Goal: Task Accomplishment & Management: Manage account settings

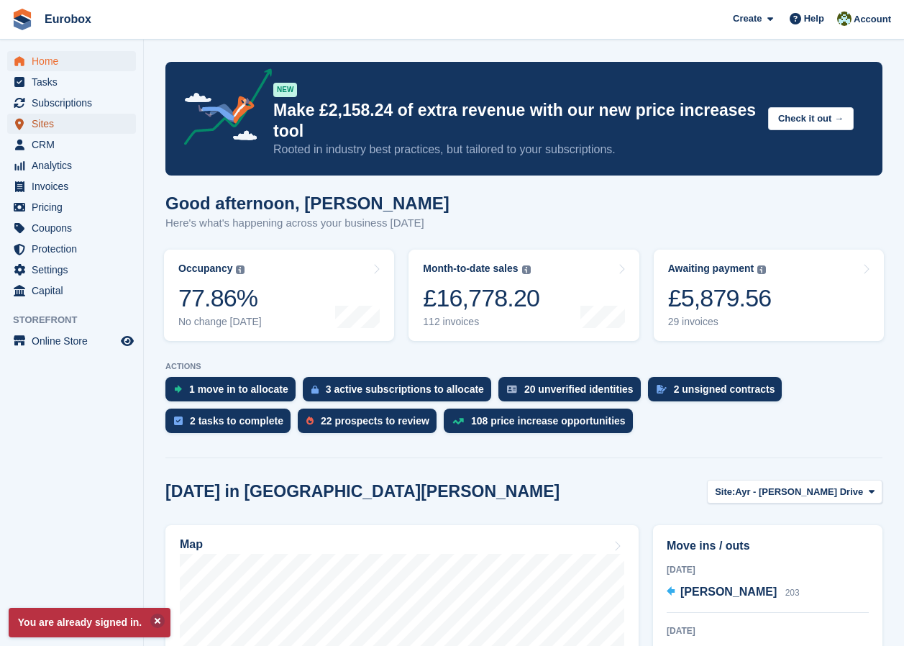
click at [62, 129] on span "Sites" at bounding box center [75, 124] width 86 height 20
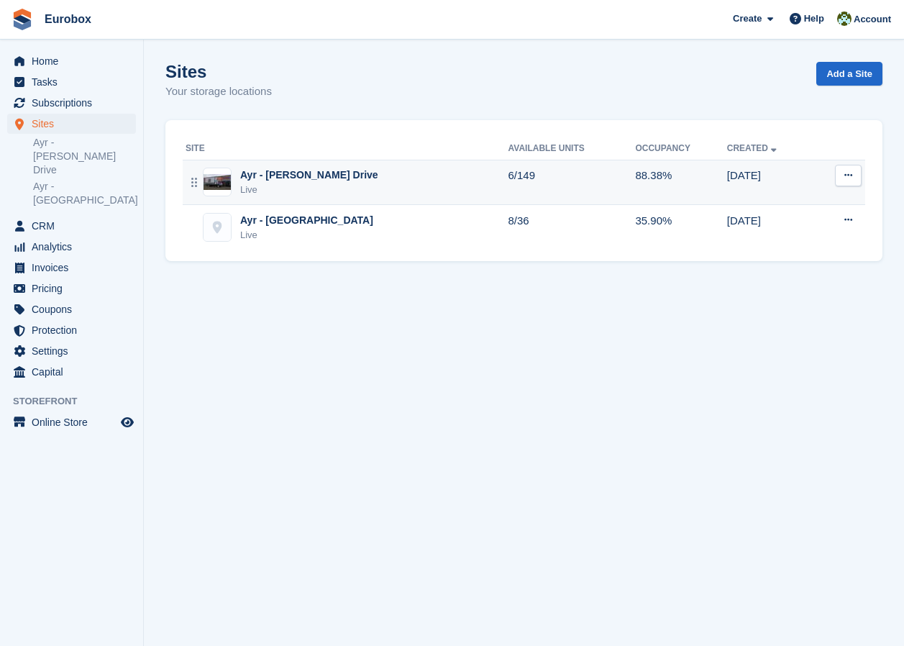
click at [301, 181] on div "Ayr - [PERSON_NAME] Drive" at bounding box center [309, 175] width 138 height 15
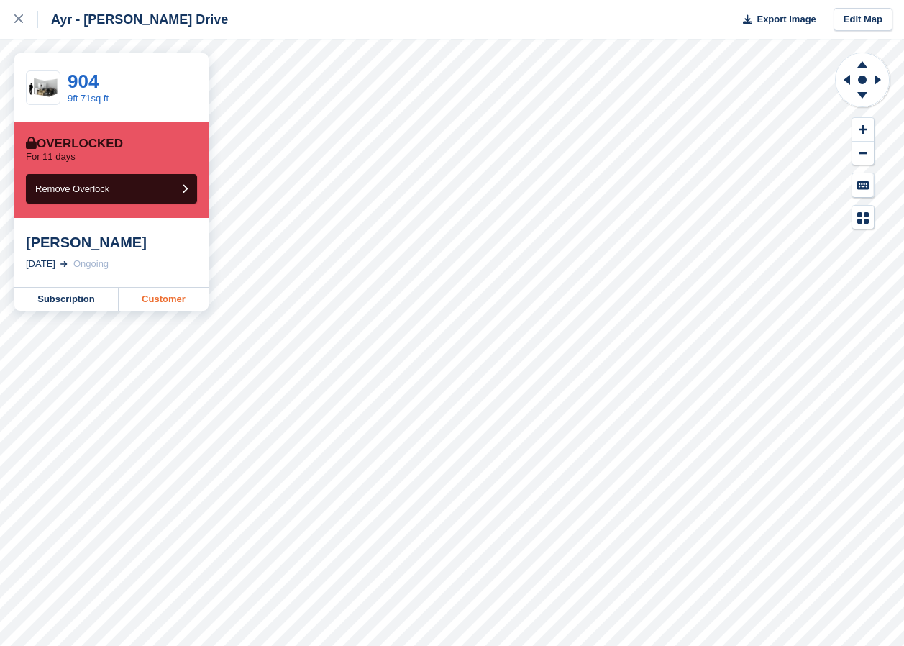
click at [160, 303] on link "Customer" at bounding box center [164, 299] width 90 height 23
click at [168, 298] on link "Customer" at bounding box center [164, 299] width 90 height 23
click at [173, 303] on link "Customer" at bounding box center [164, 299] width 90 height 23
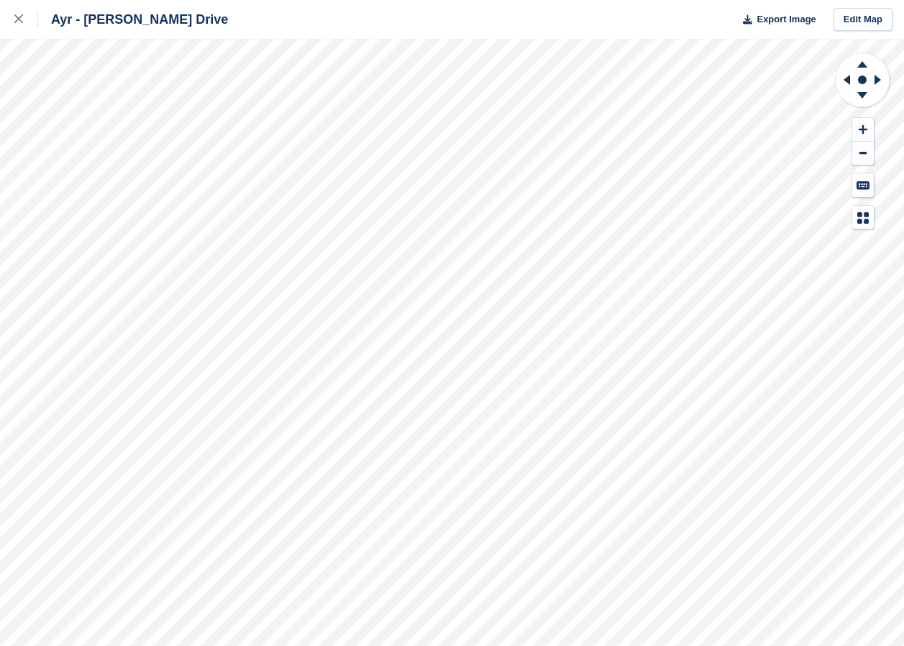
click at [157, 104] on div "Ayr - Whitfield Drive Export Image Edit Map" at bounding box center [452, 323] width 904 height 646
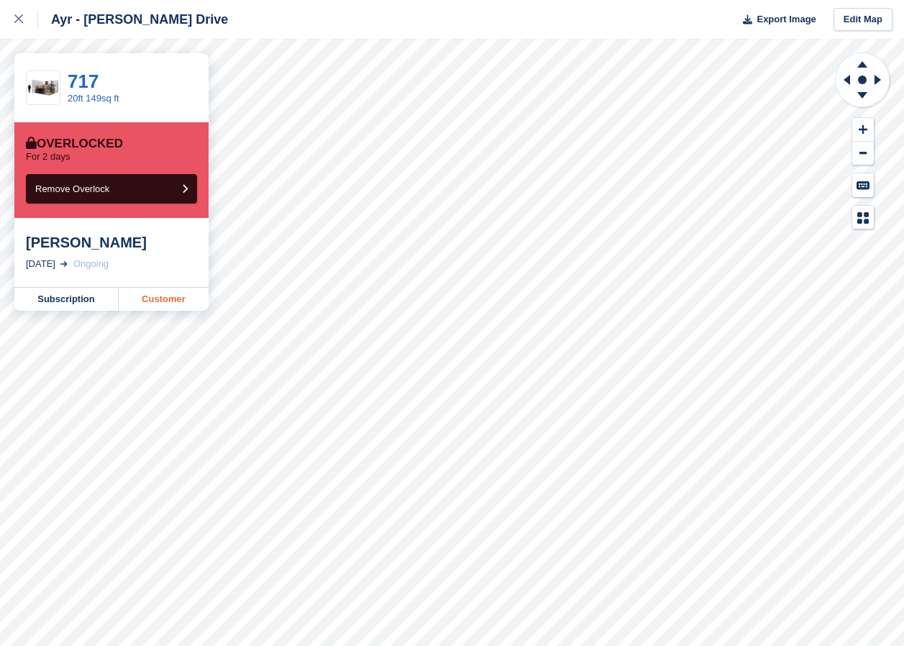
click at [163, 302] on link "Customer" at bounding box center [164, 299] width 90 height 23
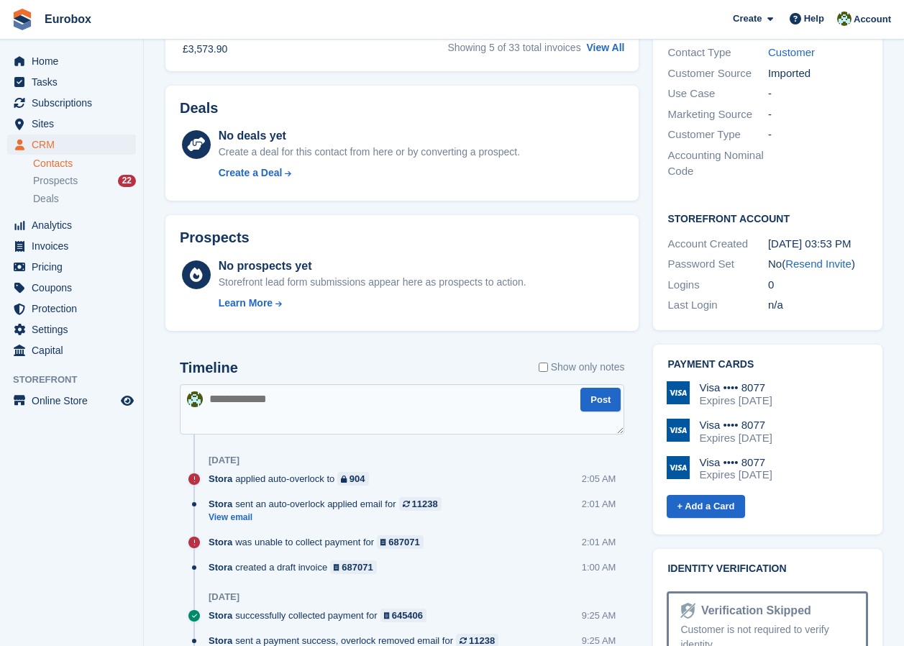
scroll to position [503, 0]
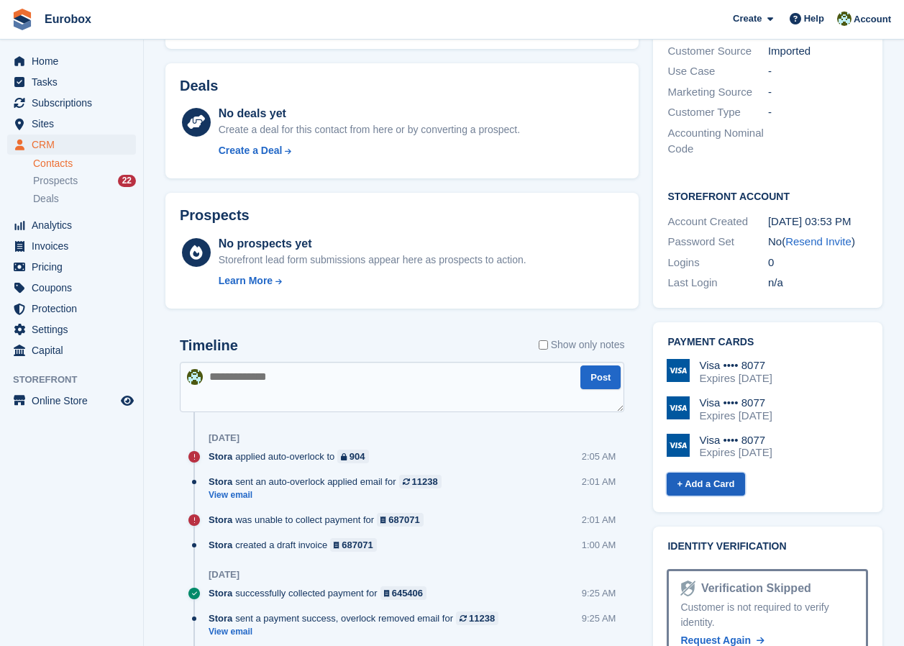
click at [715, 473] on link "+ Add a Card" at bounding box center [706, 485] width 78 height 24
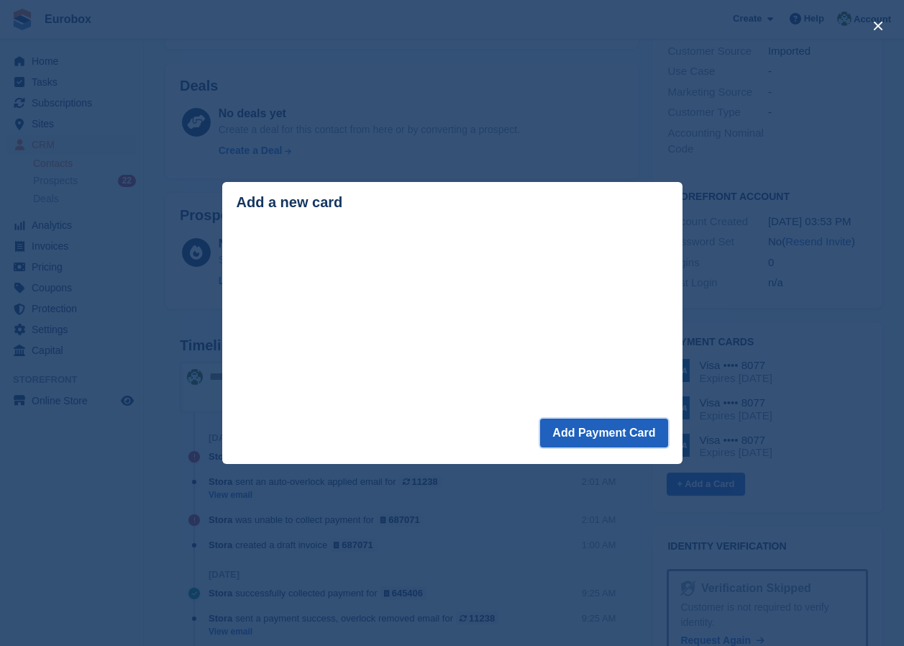
click at [595, 431] on button "Add Payment Card" at bounding box center [603, 433] width 127 height 29
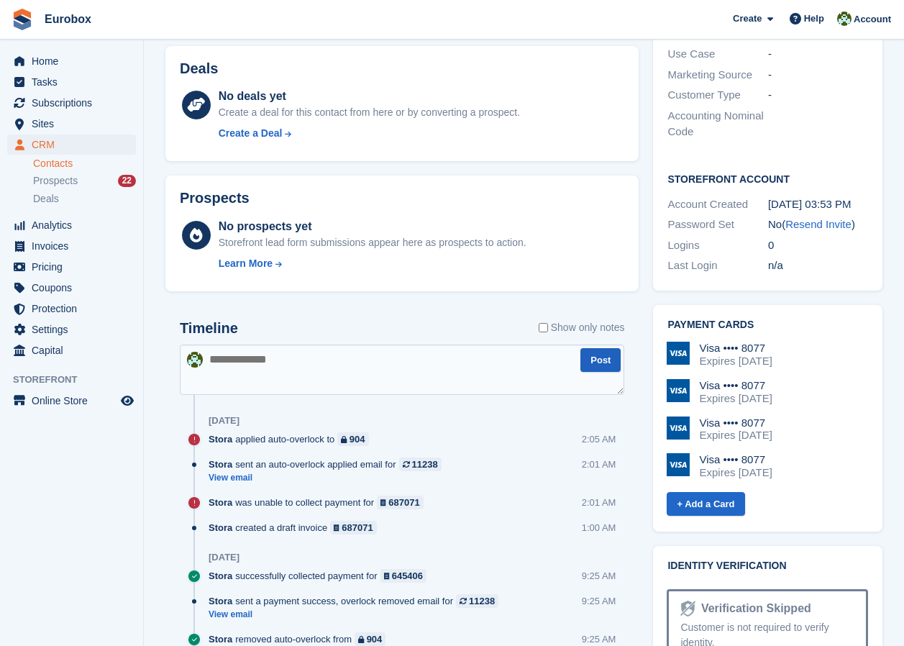
scroll to position [575, 0]
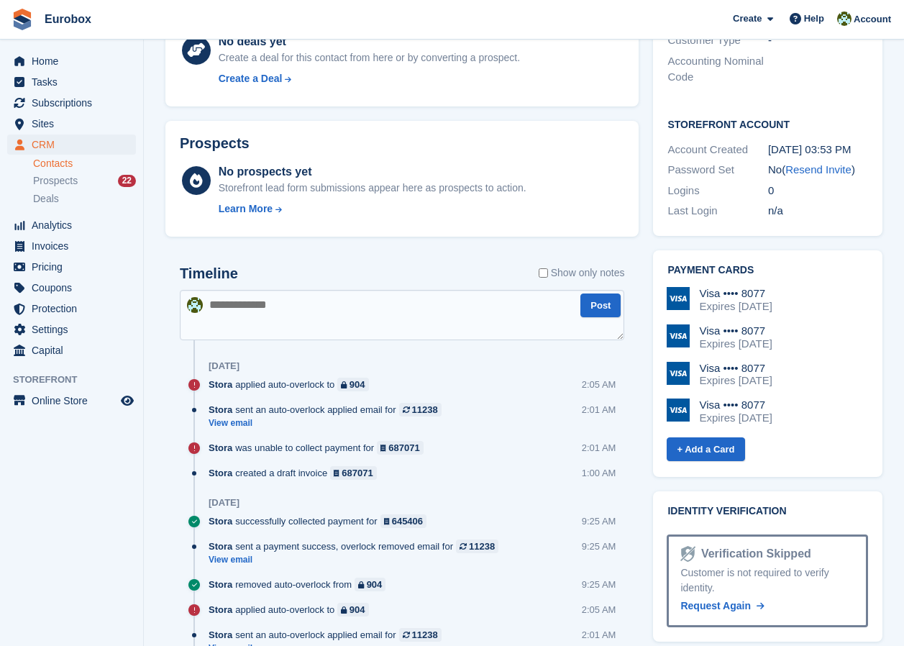
click at [751, 411] on div "Expires [DATE]" at bounding box center [735, 417] width 73 height 13
click at [744, 287] on div "Visa •••• 8077" at bounding box center [735, 293] width 73 height 13
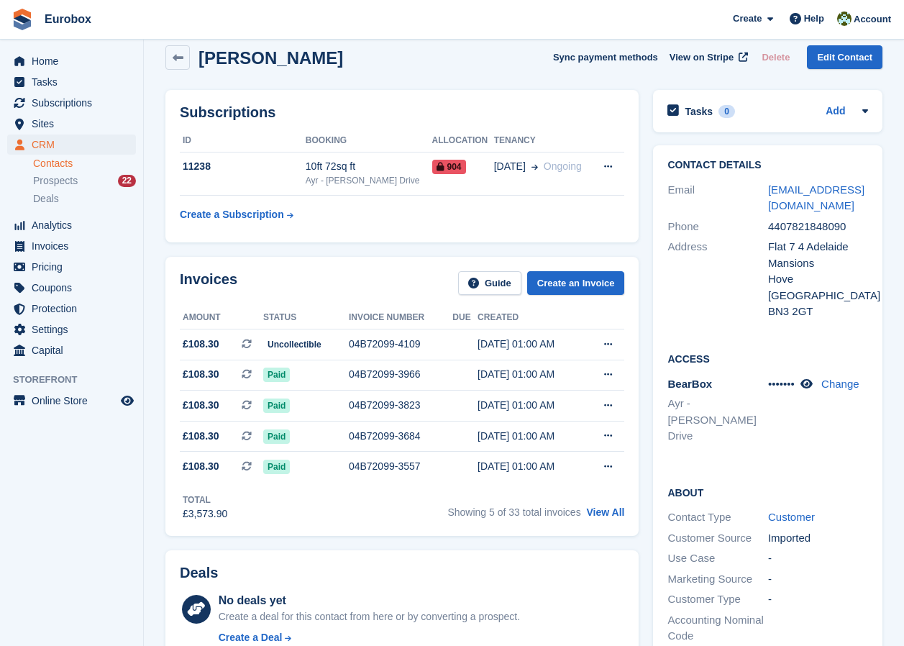
scroll to position [0, 0]
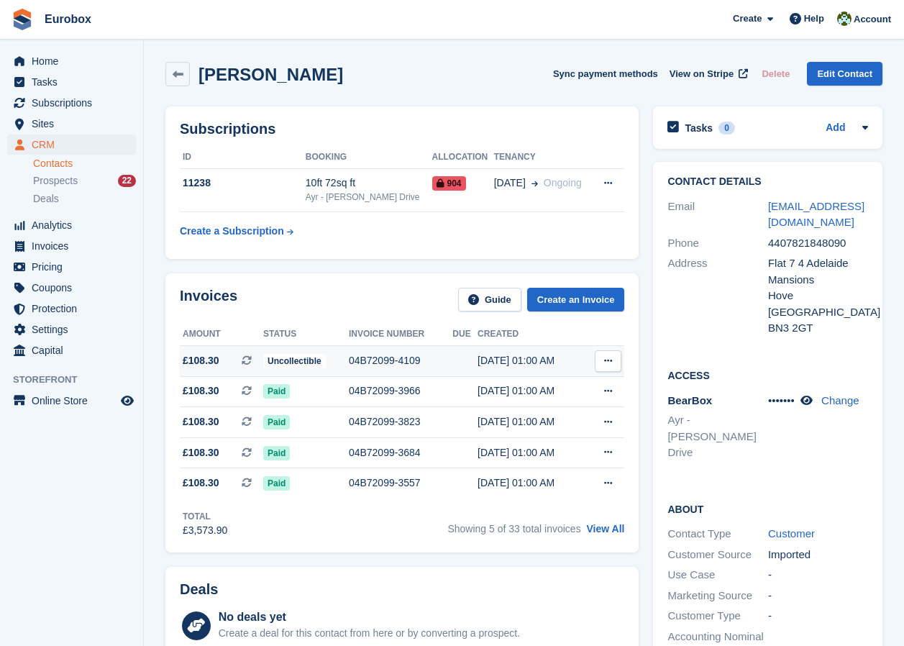
click at [370, 356] on div "04B72099-4109" at bounding box center [401, 360] width 104 height 15
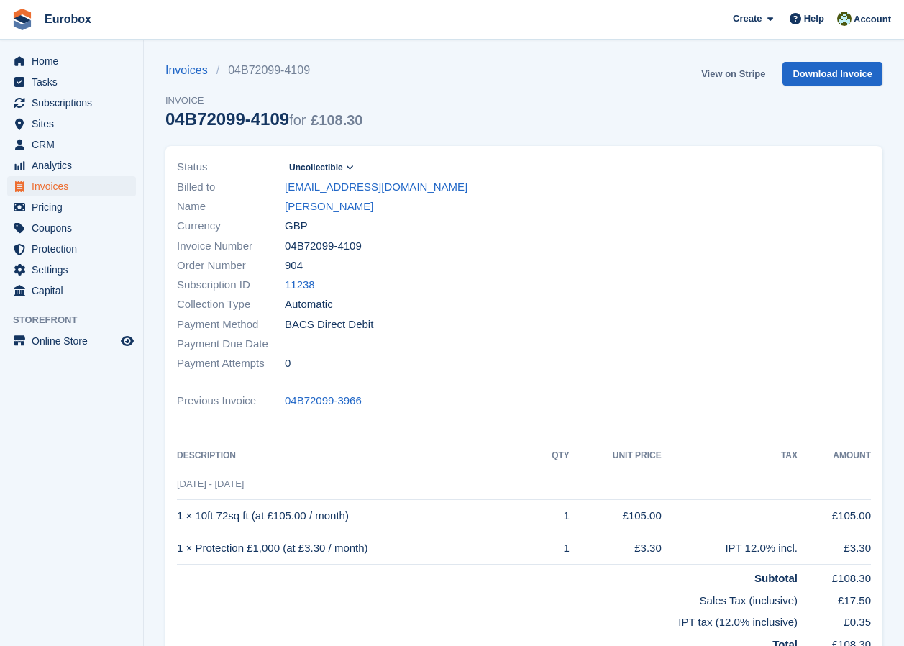
click at [727, 76] on link "View on Stripe" at bounding box center [733, 74] width 76 height 24
click at [313, 207] on link "[PERSON_NAME]" at bounding box center [329, 206] width 88 height 17
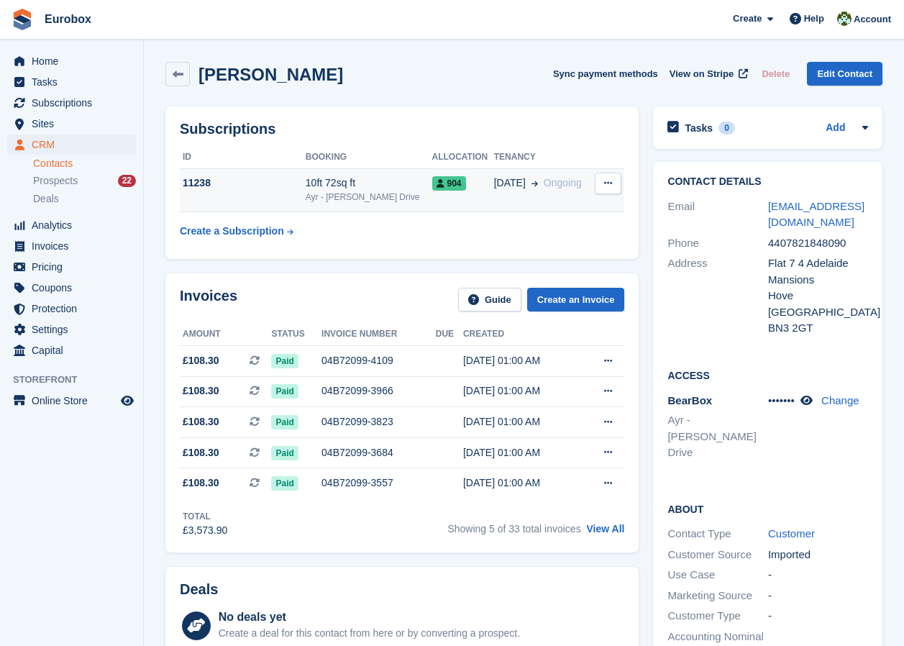
click at [364, 198] on div "Ayr - [PERSON_NAME] Drive" at bounding box center [369, 197] width 127 height 13
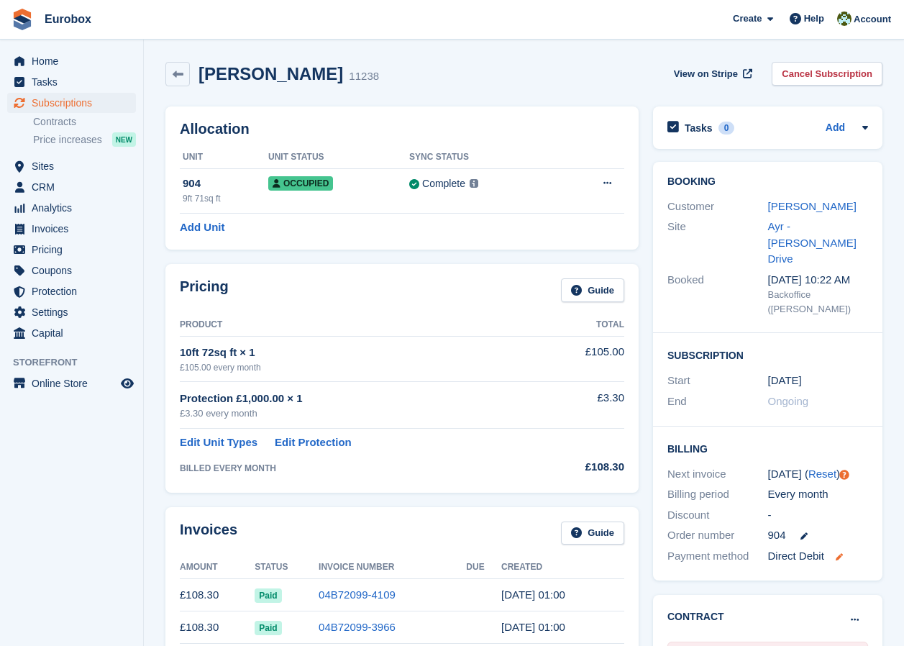
click at [838, 553] on icon at bounding box center [839, 556] width 7 height 7
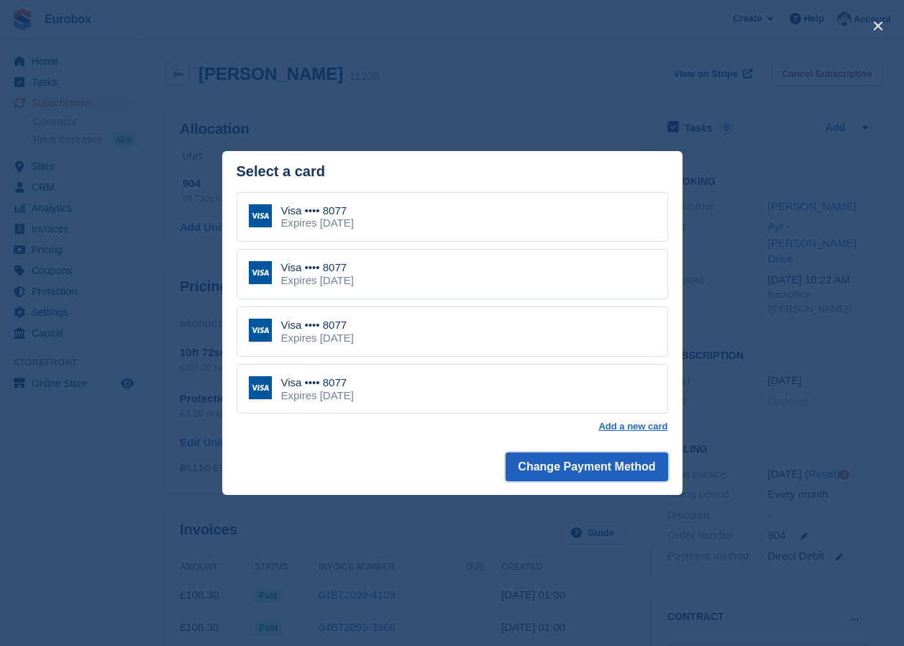
click at [592, 473] on button "Change Payment Method" at bounding box center [587, 466] width 162 height 29
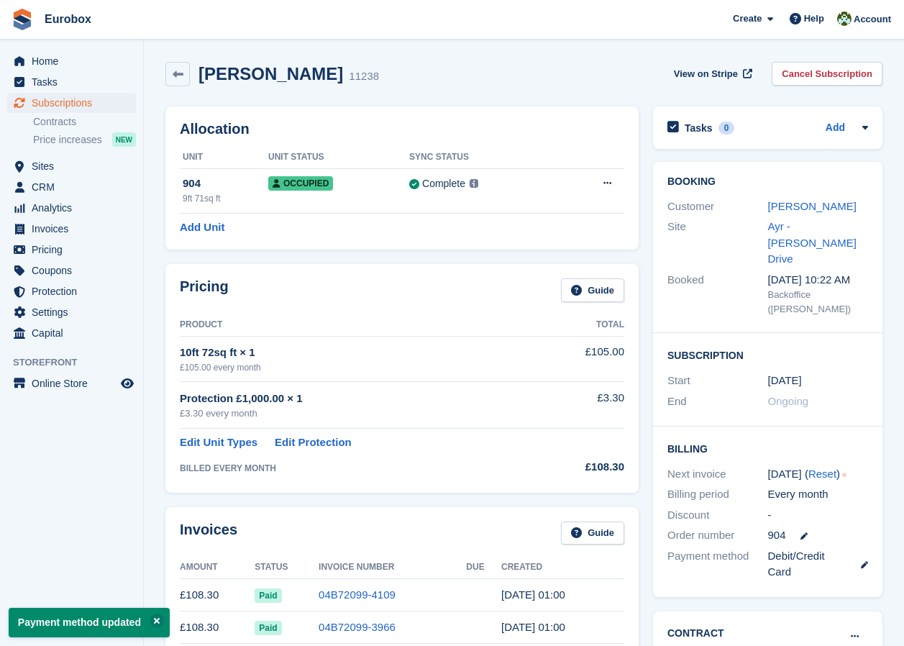
click at [485, 87] on div "McCabe, Bill 11238 View on Stripe Cancel Subscription" at bounding box center [523, 77] width 731 height 45
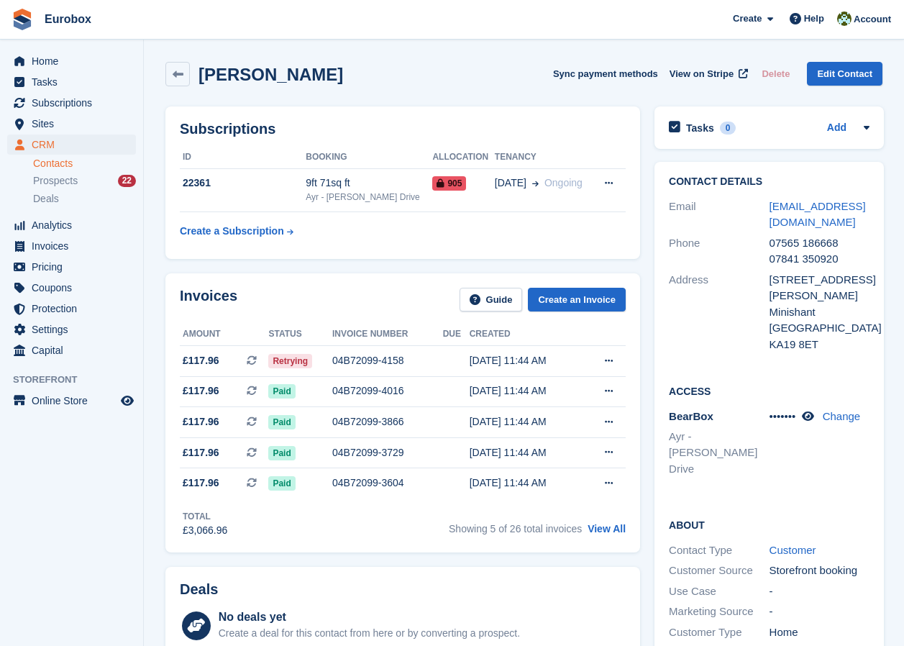
click at [332, 501] on div "Invoices Guide Create an Invoice Amount Status Invoice number Due Created £117.…" at bounding box center [402, 412] width 475 height 279
click at [83, 495] on aside "Home Tasks Subscriptions Subscriptions Subscriptions Contracts Price increases …" at bounding box center [71, 327] width 143 height 574
click at [369, 362] on div "04B72099-4158" at bounding box center [387, 360] width 111 height 15
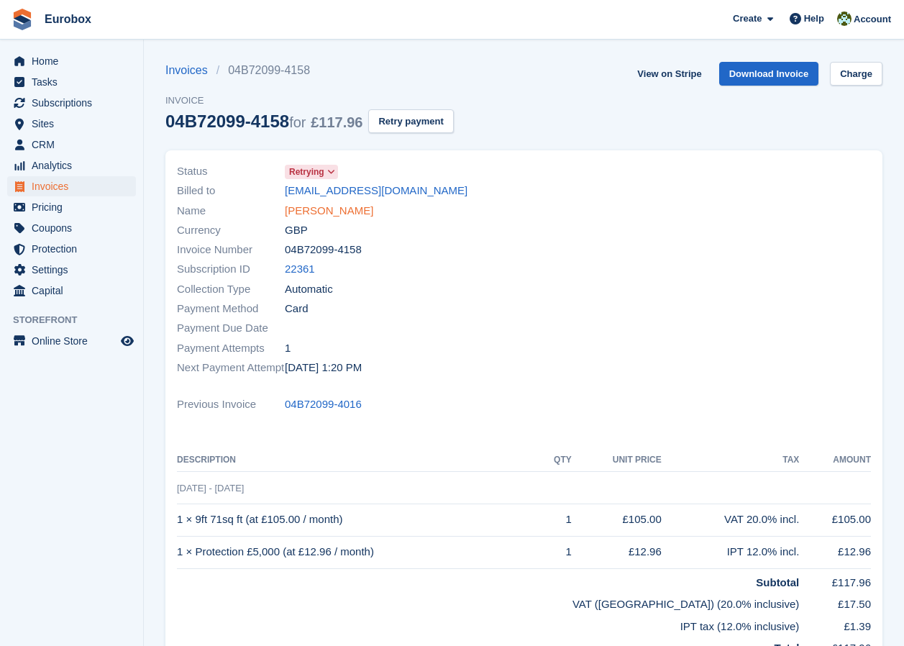
click at [304, 205] on link "[PERSON_NAME]" at bounding box center [329, 211] width 88 height 17
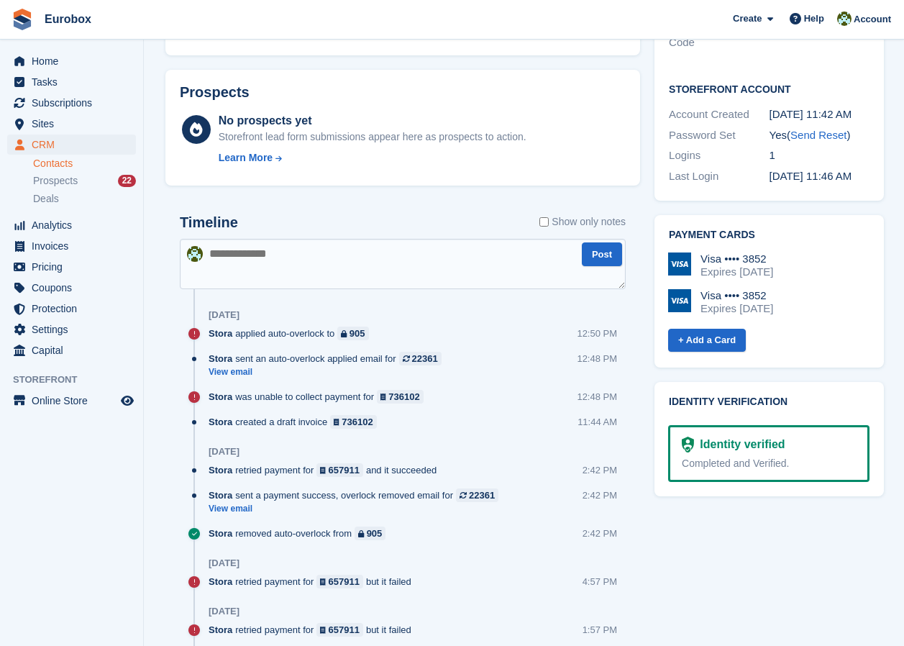
scroll to position [647, 0]
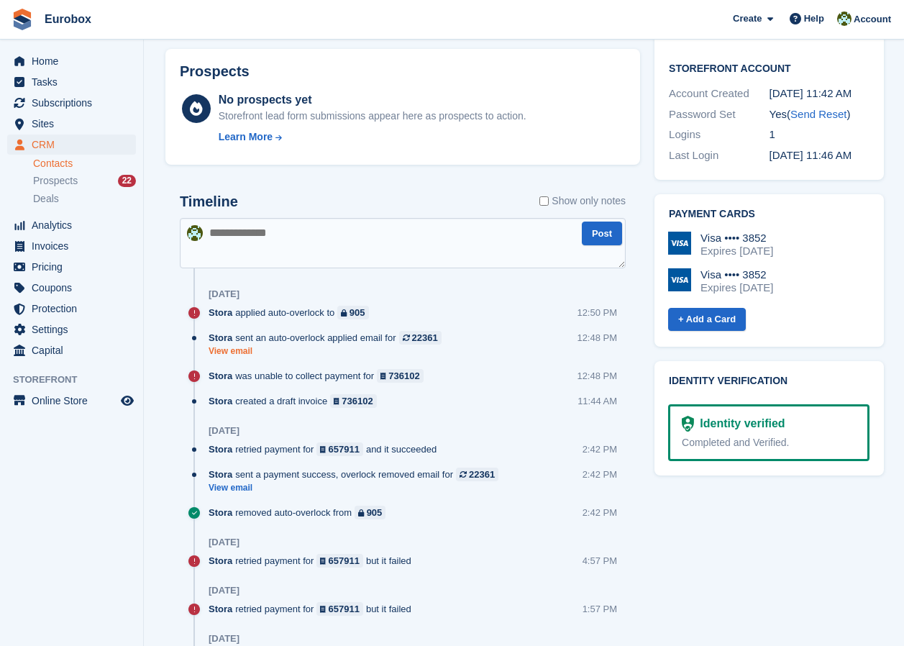
click at [237, 350] on link "View email" at bounding box center [329, 351] width 240 height 12
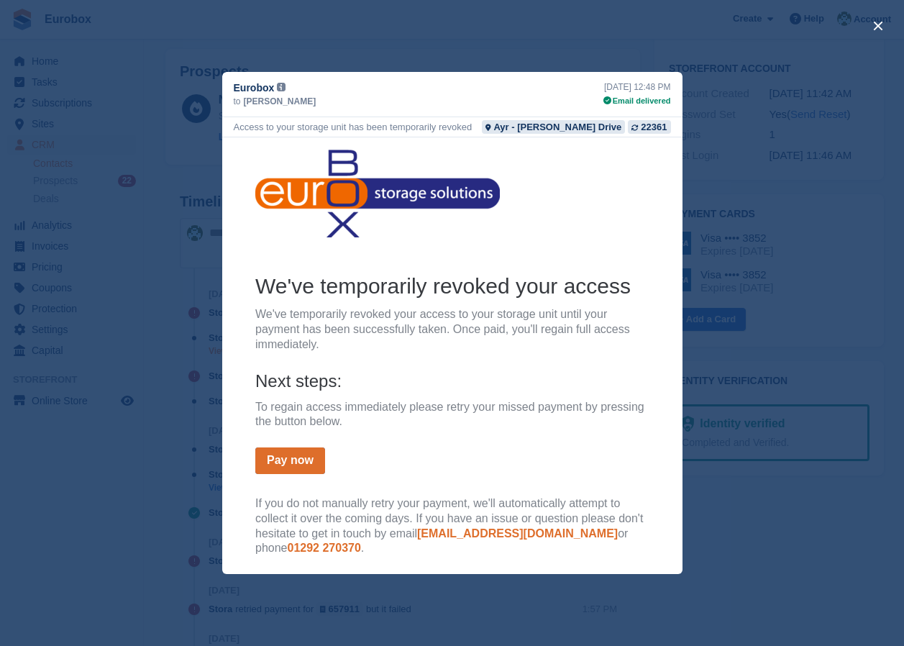
scroll to position [0, 0]
click at [708, 362] on div "close" at bounding box center [452, 323] width 904 height 646
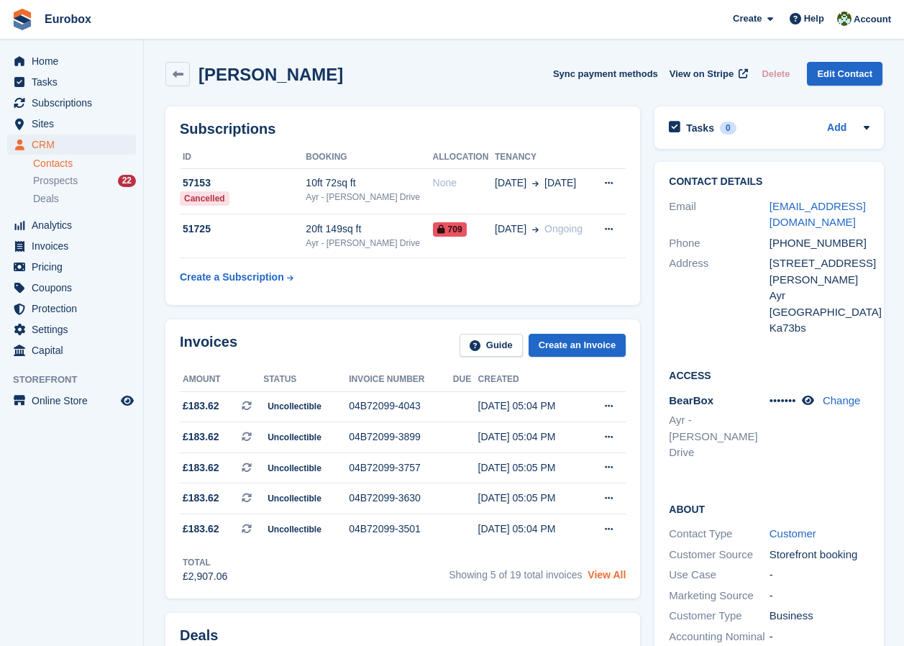
click at [598, 579] on link "View All" at bounding box center [607, 575] width 38 height 12
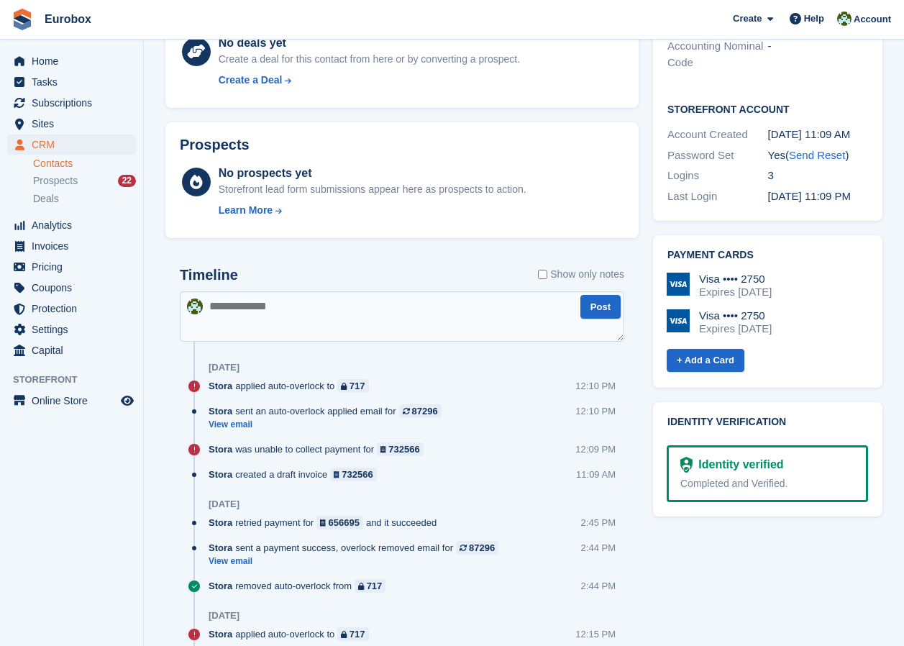
scroll to position [575, 0]
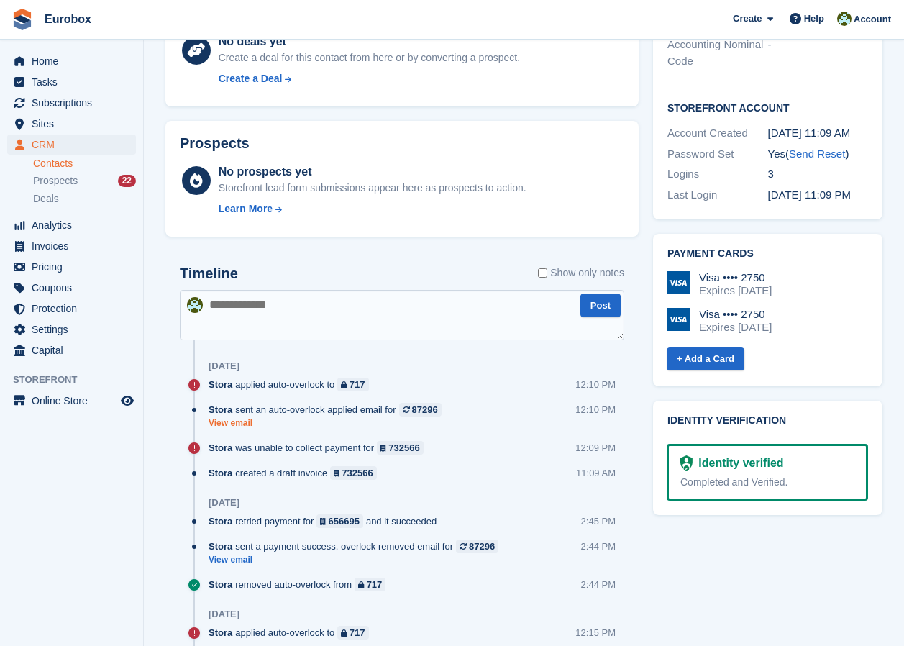
click at [242, 425] on link "View email" at bounding box center [329, 423] width 240 height 12
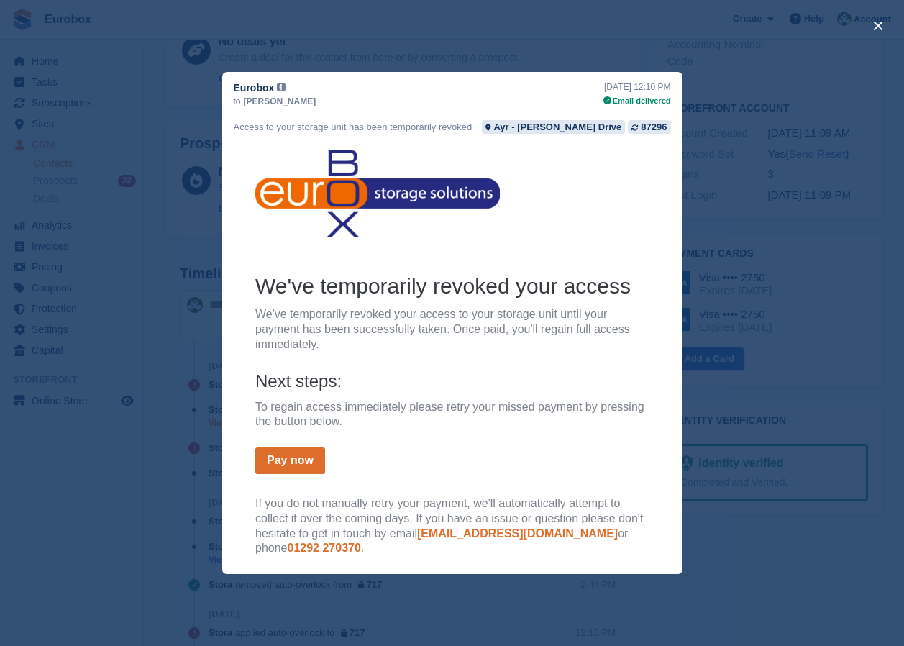
scroll to position [0, 0]
click at [789, 249] on div "close" at bounding box center [452, 323] width 904 height 646
